Goal: Information Seeking & Learning: Learn about a topic

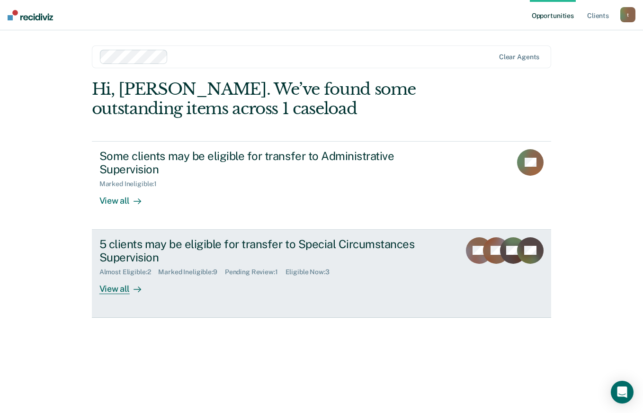
click at [292, 260] on div "5 clients may be eligible for transfer to Special Circumstances Supervision" at bounding box center [265, 250] width 333 height 27
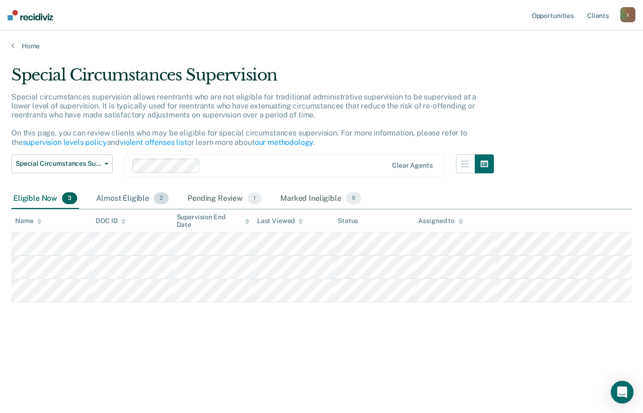
click at [135, 193] on div "Almost Eligible 2" at bounding box center [132, 199] width 76 height 21
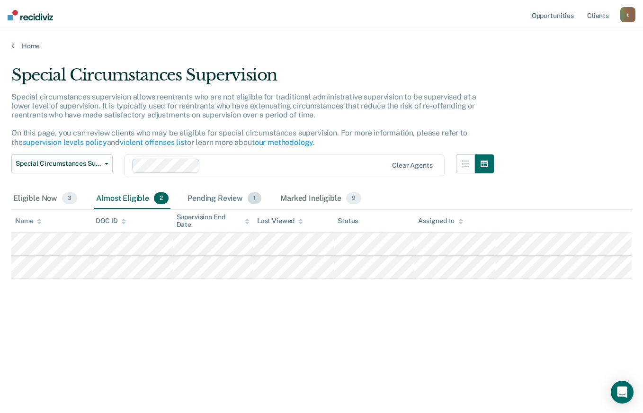
click at [199, 200] on div "Pending Review 1" at bounding box center [225, 199] width 78 height 21
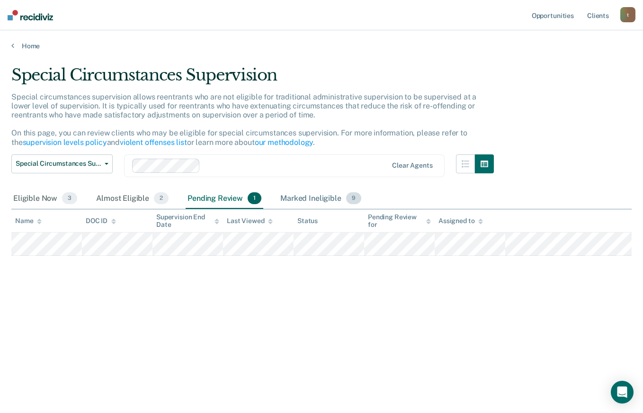
click at [288, 200] on div "Marked Ineligible 9" at bounding box center [321, 199] width 85 height 21
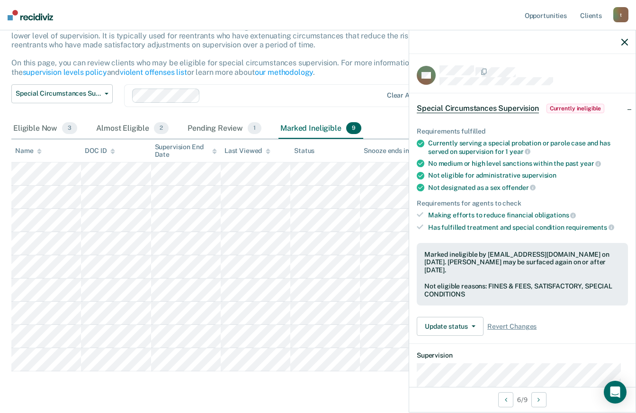
scroll to position [2, 0]
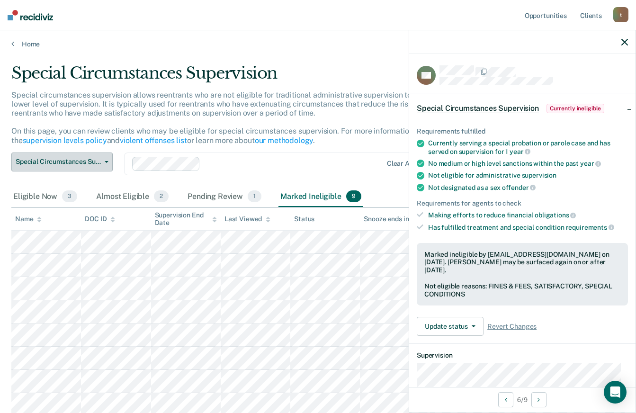
click at [100, 158] on span "Special Circumstances Supervision" at bounding box center [58, 162] width 85 height 8
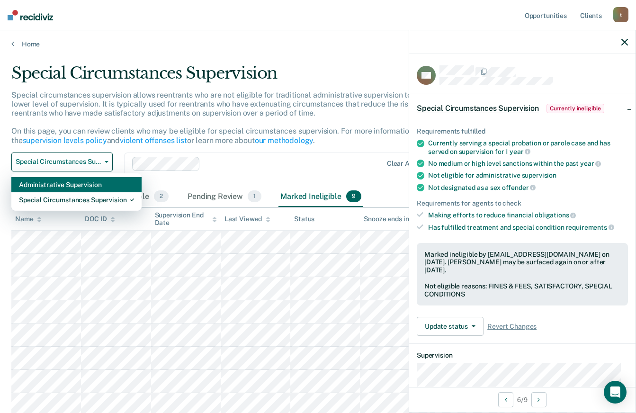
click at [63, 187] on div "Administrative Supervision" at bounding box center [76, 184] width 115 height 15
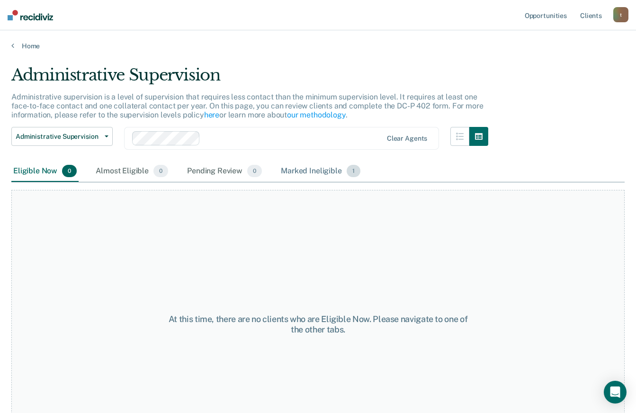
click at [301, 171] on div "Marked Ineligible 1" at bounding box center [320, 171] width 83 height 21
